Goal: Contribute content

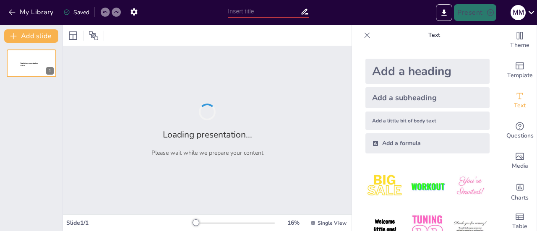
type input "¡Diviértete con la W! Aprendiendo las sílabas WA, WE, WI, WO, WU"
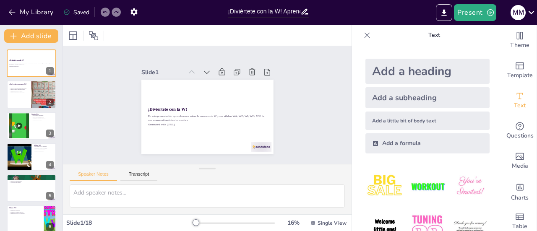
checkbox input "true"
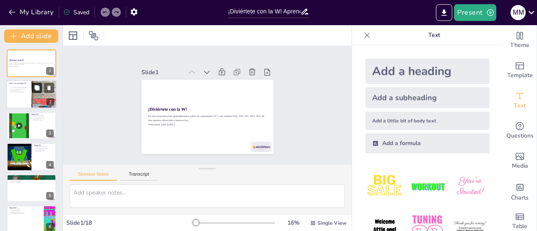
click at [38, 91] on button at bounding box center [37, 88] width 10 height 10
type textarea "La consonante W es fundamental en el idioma español, aunque no es tan común com…"
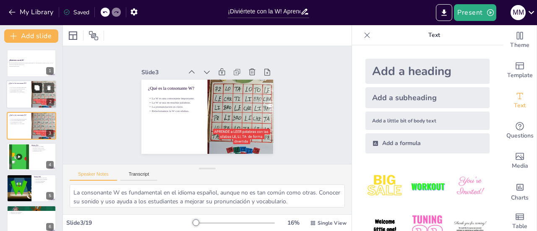
checkbox input "true"
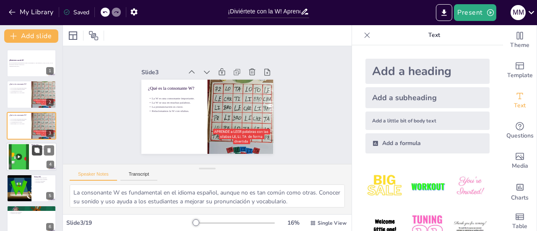
click at [36, 154] on button at bounding box center [37, 150] width 10 height 10
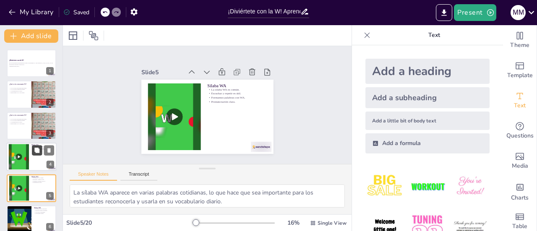
scroll to position [51, 0]
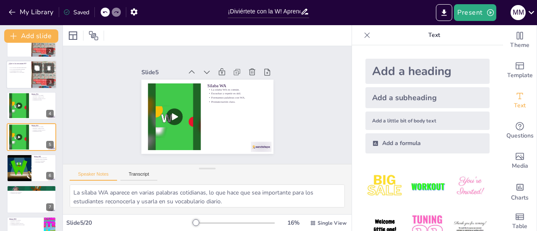
click at [25, 78] on div at bounding box center [31, 74] width 50 height 29
type textarea "La consonante W es fundamental en el idioma español, aunque no es tan común com…"
checkbox input "true"
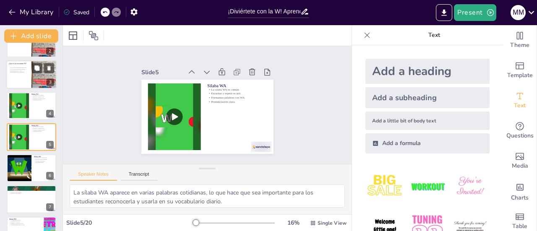
checkbox input "true"
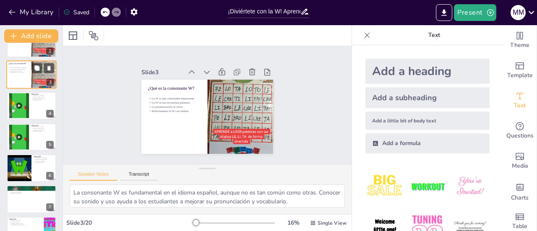
scroll to position [0, 0]
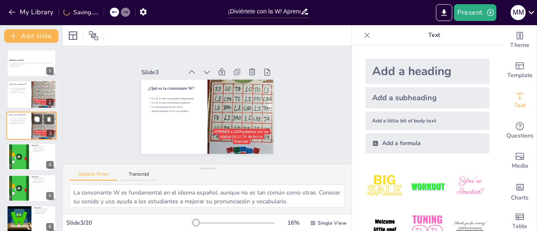
click at [26, 103] on div at bounding box center [31, 94] width 49 height 28
checkbox input "true"
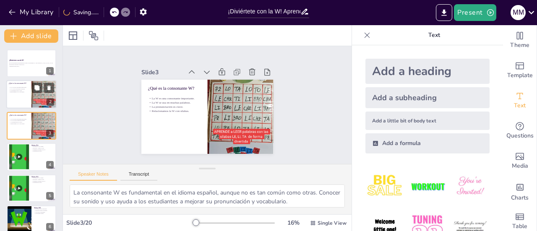
checkbox input "true"
click at [18, 95] on div at bounding box center [31, 94] width 50 height 29
checkbox input "true"
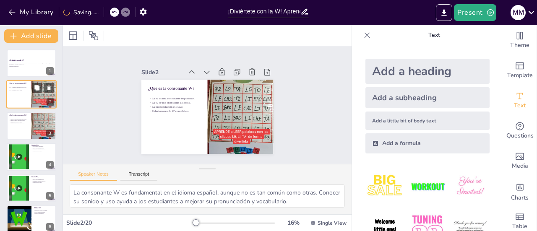
checkbox input "true"
click at [25, 131] on div at bounding box center [31, 125] width 50 height 29
checkbox input "true"
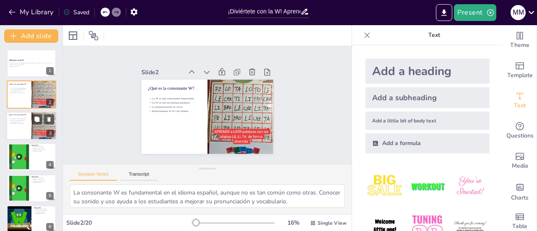
checkbox input "true"
click at [50, 121] on icon at bounding box center [49, 119] width 6 height 6
type textarea "La sílaba WA aparece en varias palabras cotidianas, lo que hace que sea importa…"
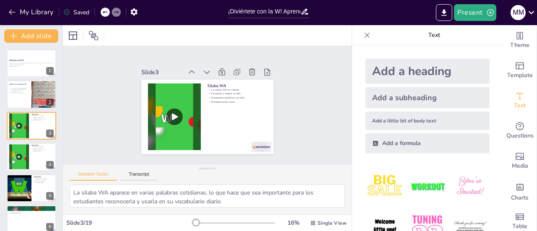
click at [168, 116] on div "Slide 1 ¡Diviértete con la W! En esta presentación aprenderemos sobre la conson…" at bounding box center [207, 105] width 288 height 118
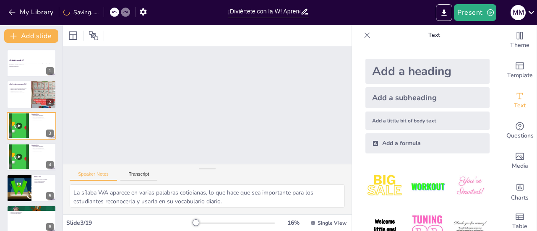
checkbox input "true"
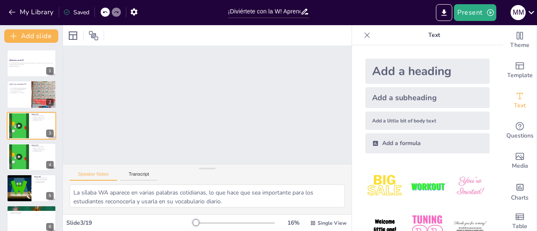
click at [491, 137] on div "Add a heading Add a subheading Add a little bit of body text Add a formula" at bounding box center [427, 138] width 151 height 186
click at [38, 124] on button at bounding box center [37, 119] width 10 height 10
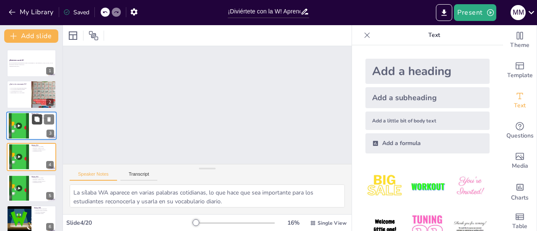
checkbox input "true"
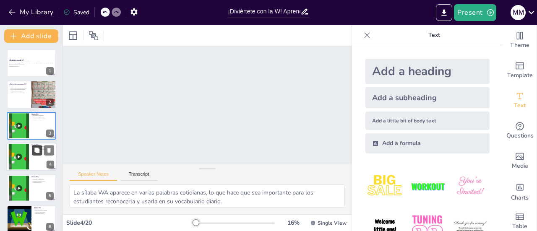
click at [38, 155] on button at bounding box center [37, 150] width 10 height 10
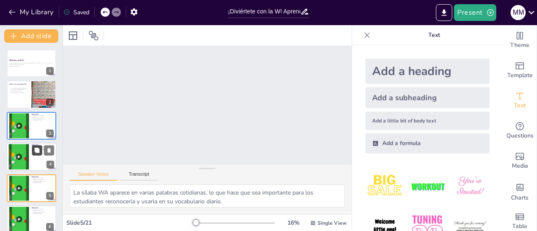
checkbox input "true"
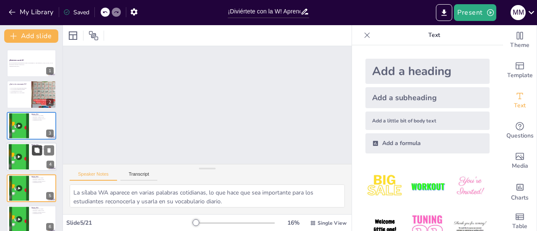
scroll to position [51, 0]
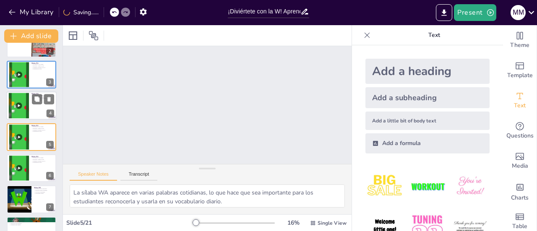
click at [19, 107] on div at bounding box center [19, 106] width 26 height 26
checkbox input "true"
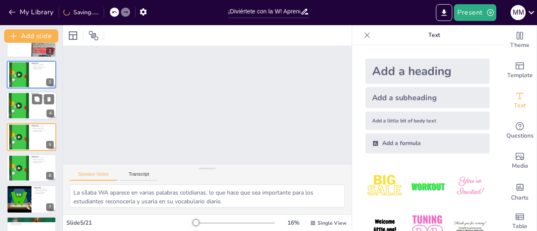
checkbox input "true"
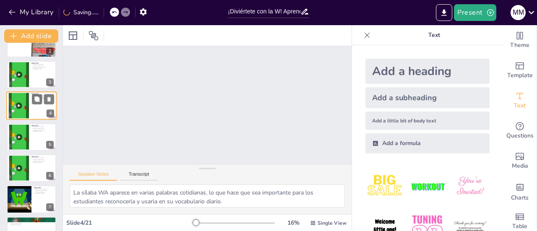
scroll to position [20, 0]
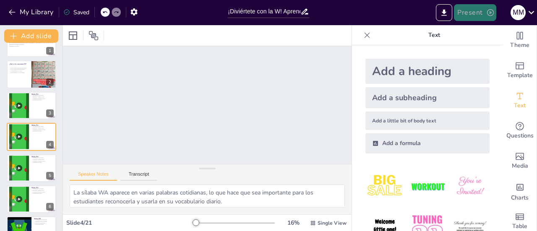
click at [488, 9] on icon "button" at bounding box center [490, 12] width 8 height 8
checkbox input "true"
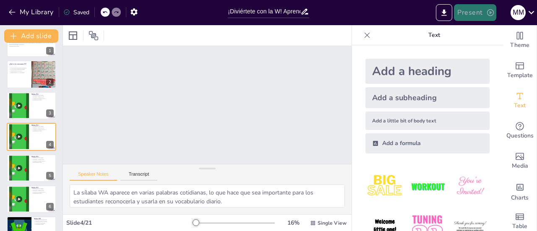
checkbox input "true"
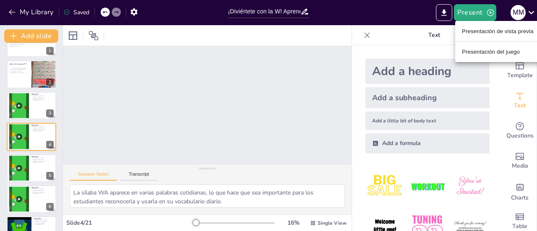
click at [471, 36] on li "Presentación de vista previa" at bounding box center [497, 30] width 85 height 13
